Goal: Check status: Check status

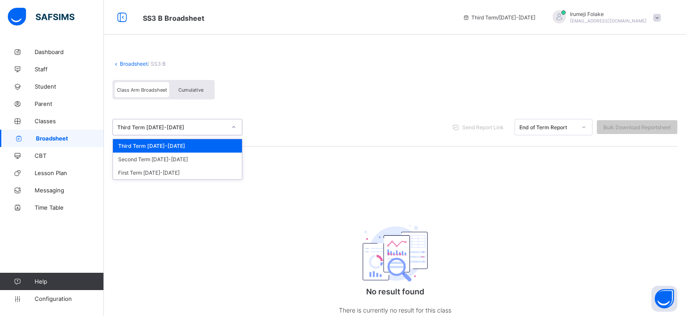
click at [234, 126] on icon at bounding box center [233, 127] width 5 height 9
click at [199, 172] on div "First Term [DATE]-[DATE]" at bounding box center [177, 172] width 129 height 13
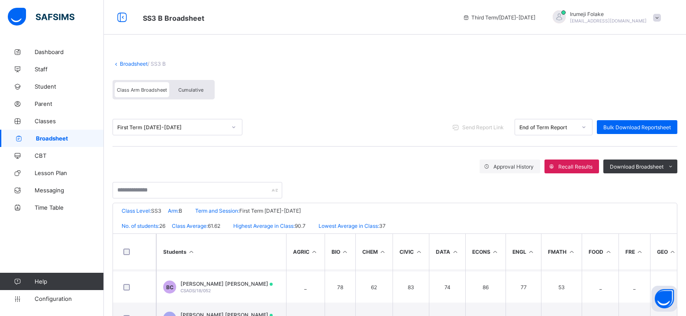
scroll to position [562, 0]
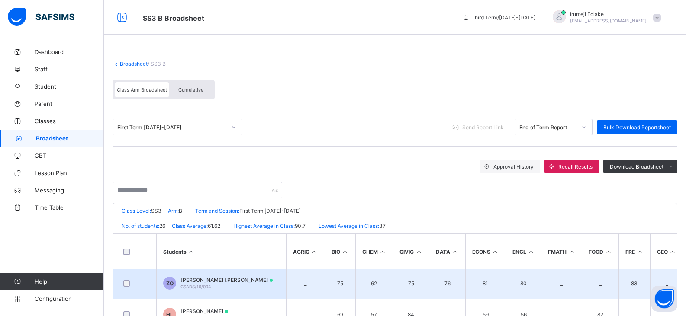
click at [206, 279] on span "[PERSON_NAME] [PERSON_NAME]" at bounding box center [226, 280] width 92 height 6
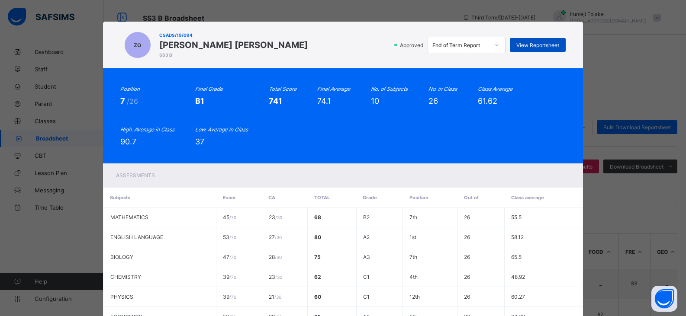
click at [536, 45] on span "View Reportsheet" at bounding box center [537, 45] width 43 height 6
drag, startPoint x: 196, startPoint y: 88, endPoint x: 160, endPoint y: 71, distance: 40.4
click at [195, 86] on icon "Final Grade" at bounding box center [209, 89] width 28 height 6
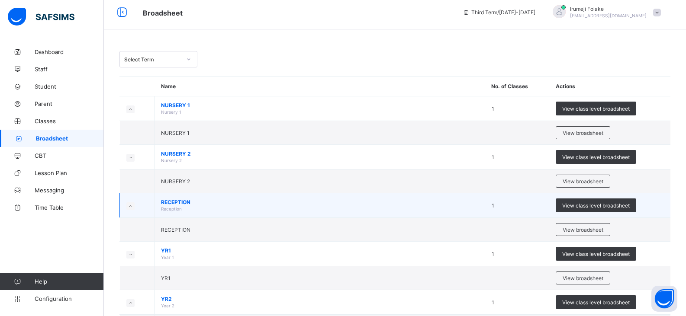
scroll to position [0, 0]
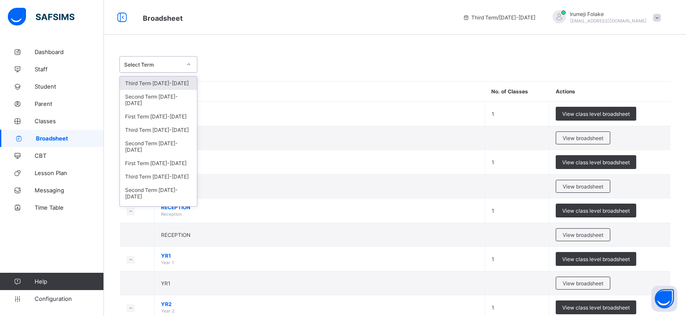
click at [187, 66] on icon at bounding box center [188, 64] width 5 height 9
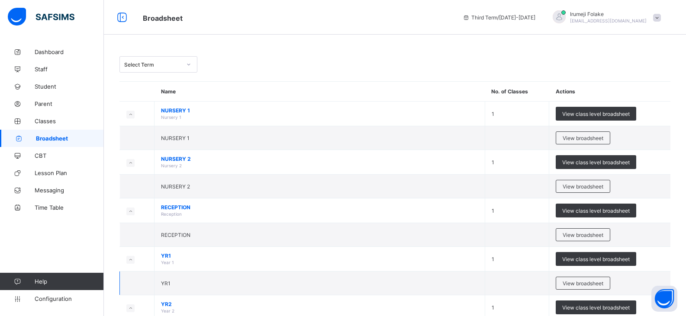
drag, startPoint x: 282, startPoint y: 103, endPoint x: 343, endPoint y: 276, distance: 183.4
click at [282, 103] on td "NURSERY 1 Nursery 1" at bounding box center [319, 114] width 330 height 25
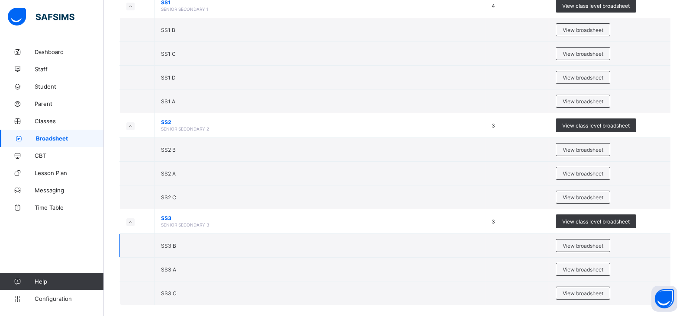
scroll to position [771, 0]
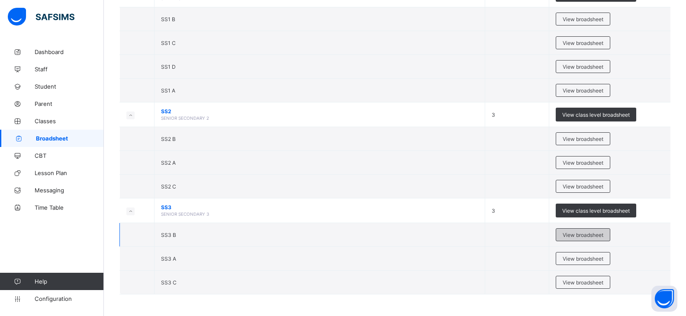
click at [586, 234] on span "View broadsheet" at bounding box center [582, 235] width 41 height 6
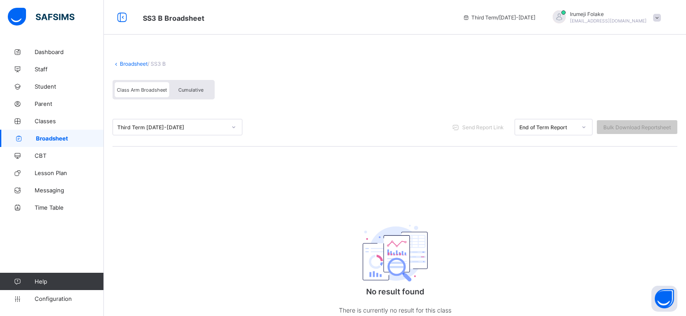
click at [233, 128] on icon at bounding box center [233, 127] width 5 height 9
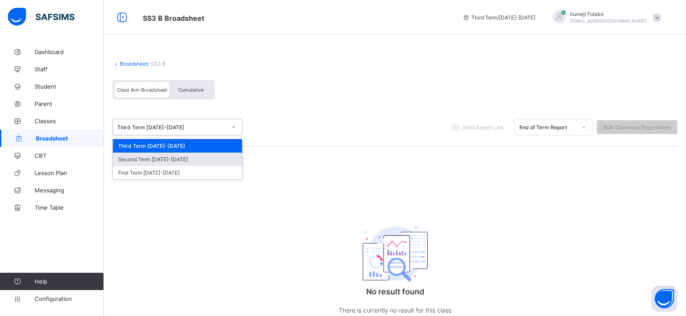
click at [172, 160] on div "Second Term [DATE]-[DATE]" at bounding box center [177, 159] width 129 height 13
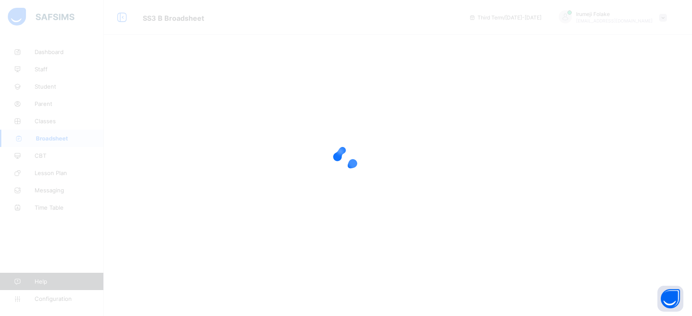
click at [422, 176] on div at bounding box center [346, 158] width 692 height 316
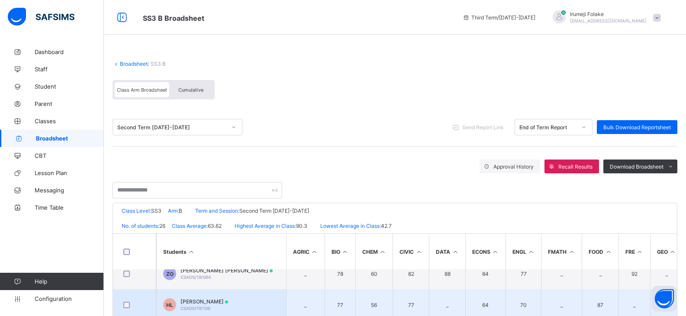
scroll to position [562, 0]
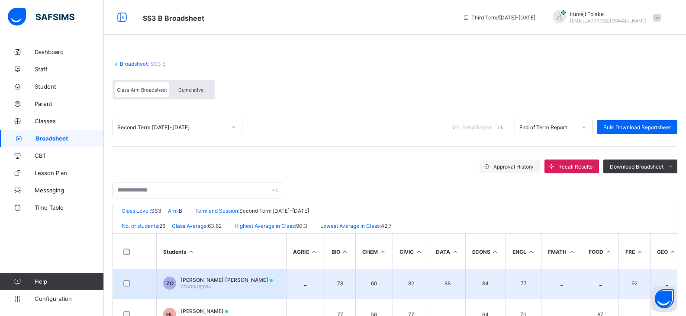
click at [266, 281] on td "ZO [PERSON_NAME] [PERSON_NAME] Oreoluwa CSADS/19/094" at bounding box center [221, 283] width 130 height 31
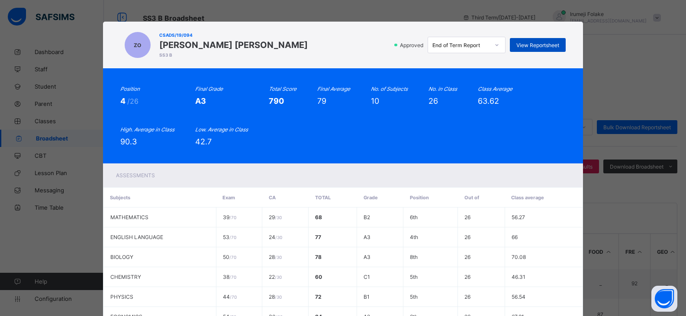
click at [556, 45] on span "View Reportsheet" at bounding box center [537, 45] width 43 height 6
